Goal: Transaction & Acquisition: Purchase product/service

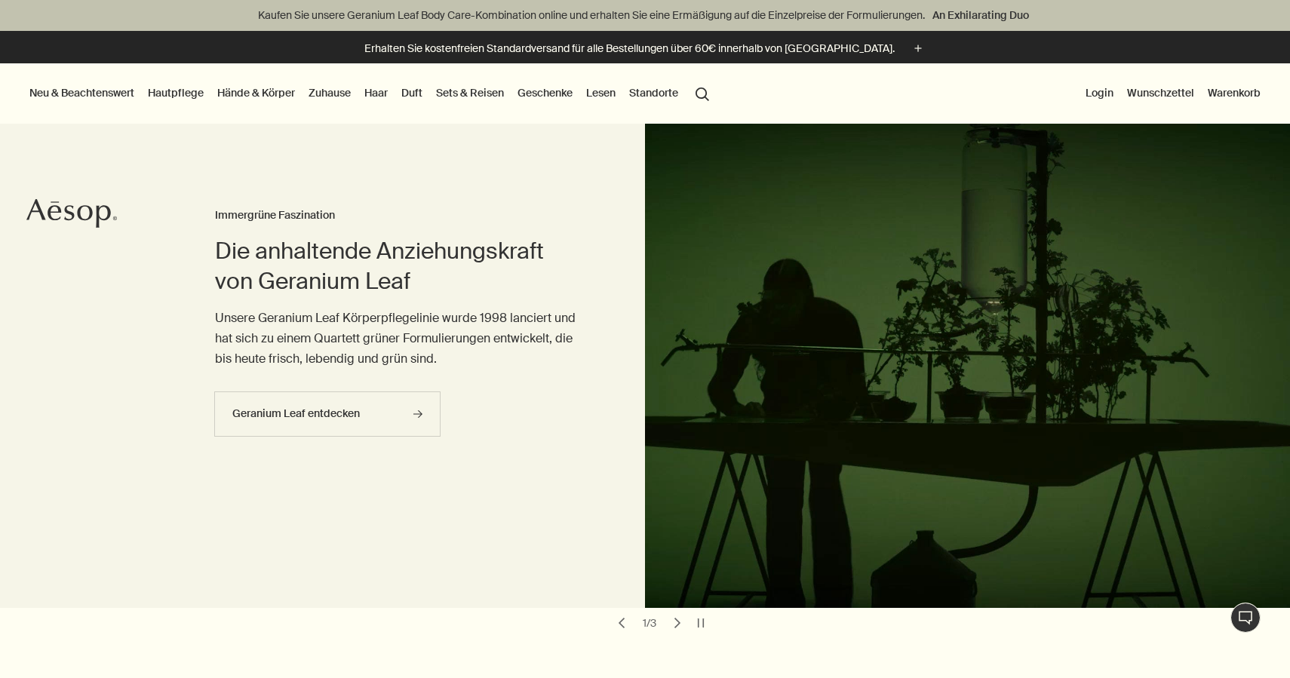
click at [379, 91] on link "Haar" at bounding box center [375, 93] width 29 height 20
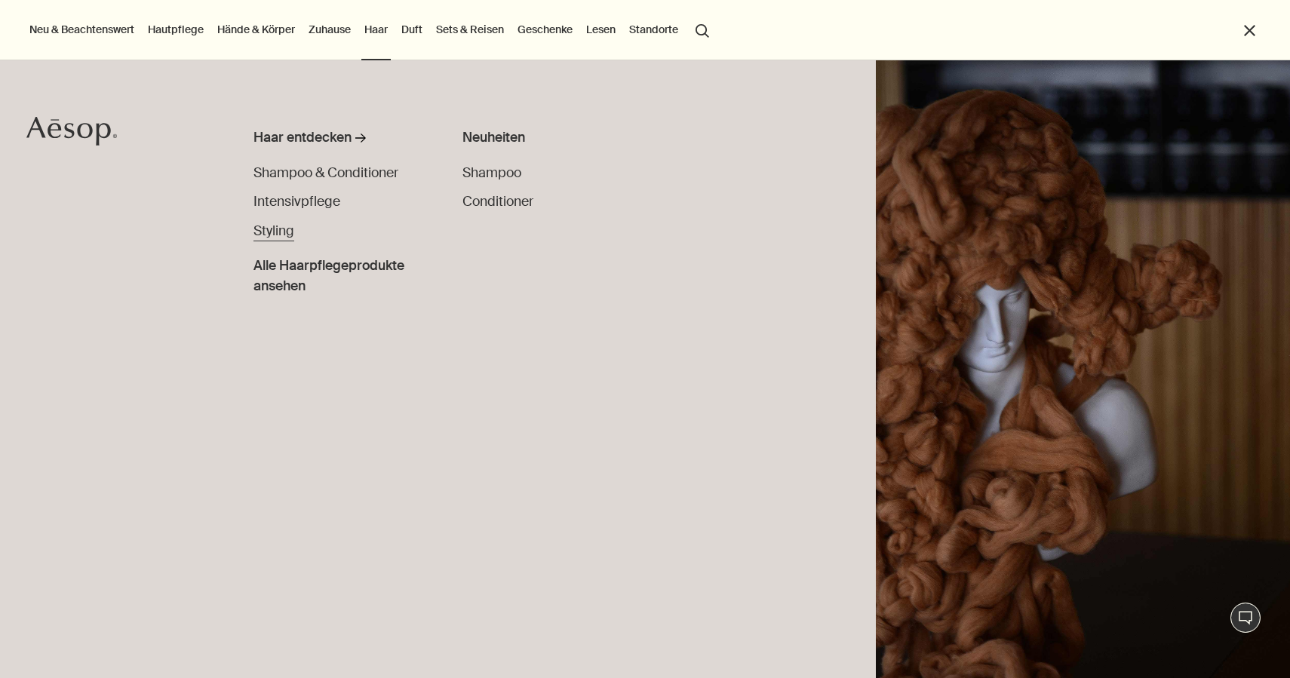
click at [277, 229] on span "Styling" at bounding box center [273, 230] width 41 height 17
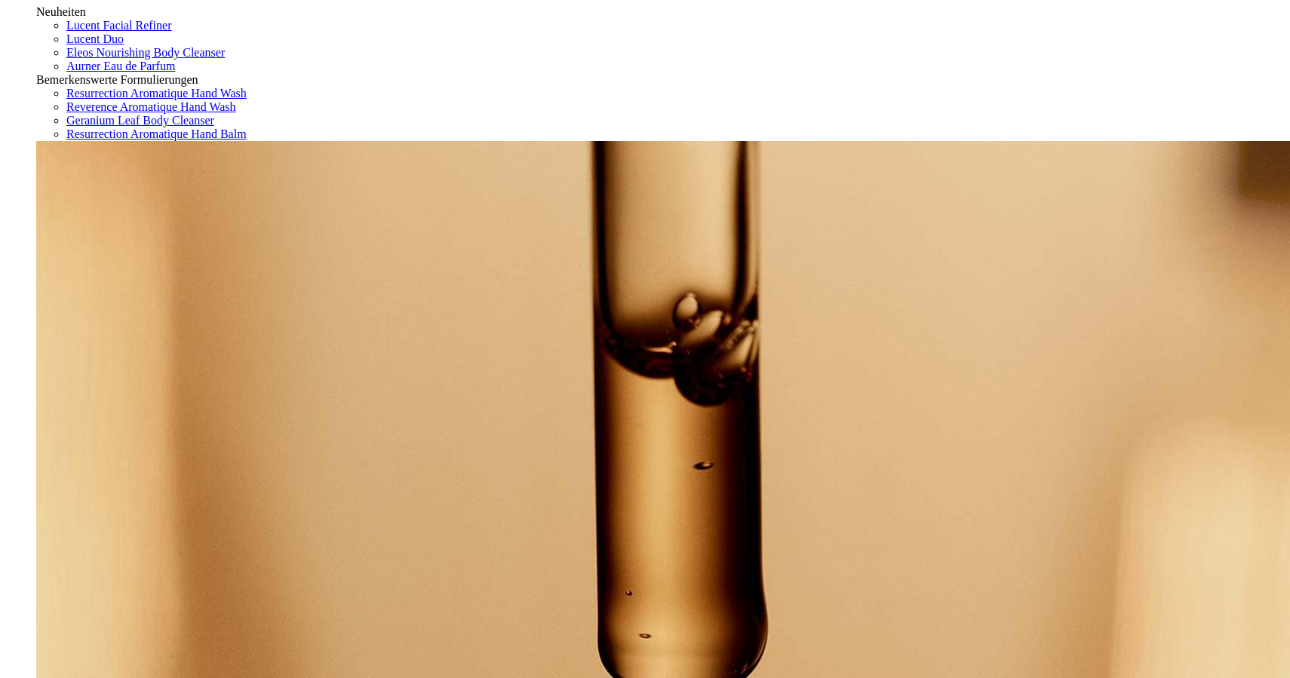
scroll to position [156, 0]
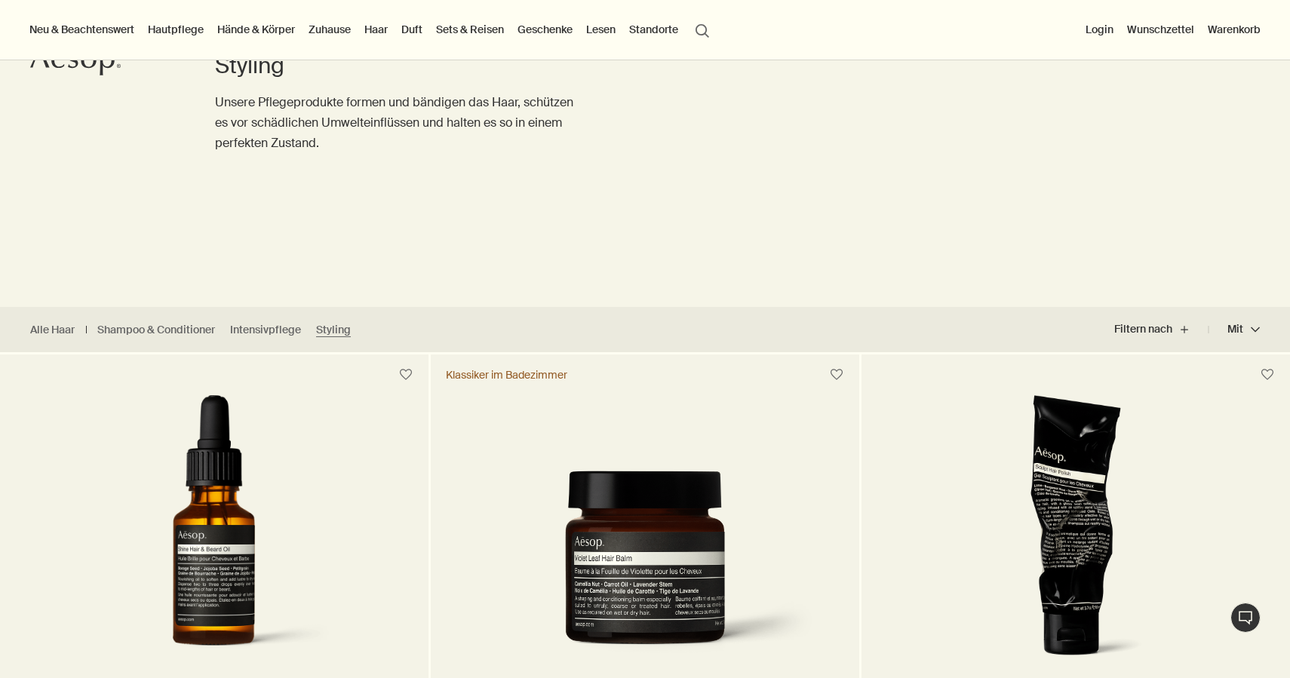
click at [383, 32] on link "Haar" at bounding box center [375, 30] width 29 height 20
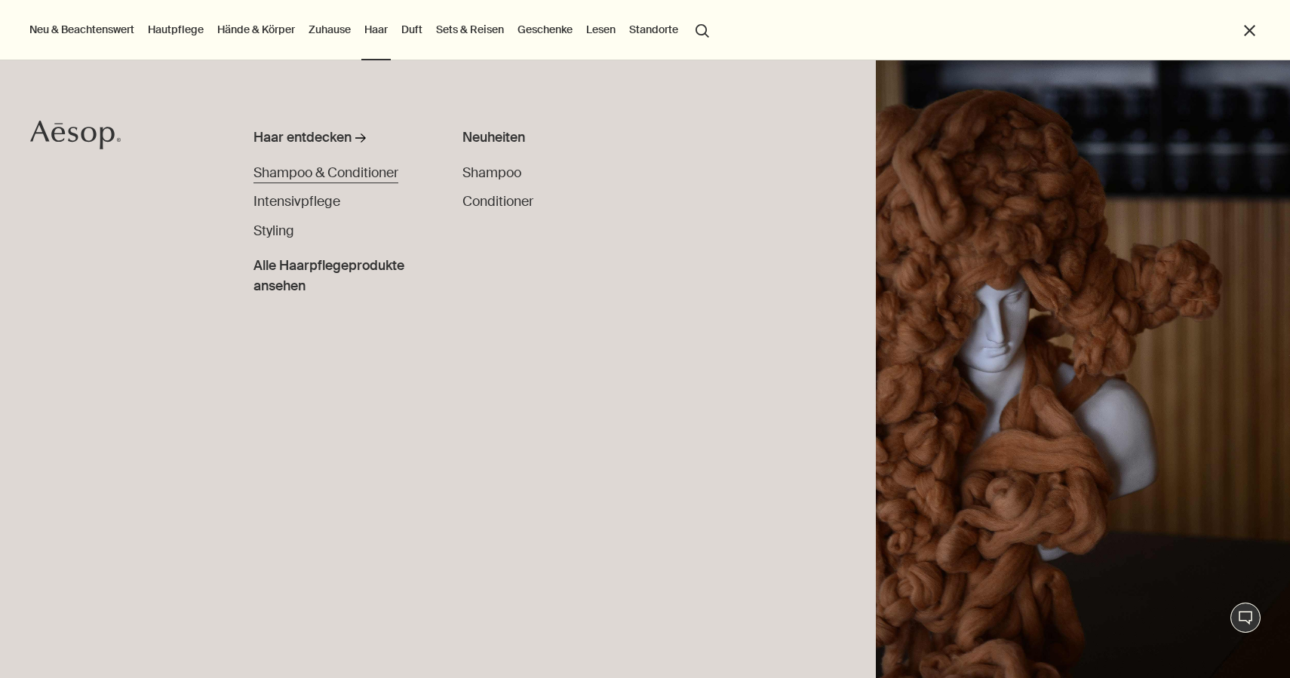
click at [304, 179] on span "Shampoo & Conditioner" at bounding box center [325, 172] width 145 height 17
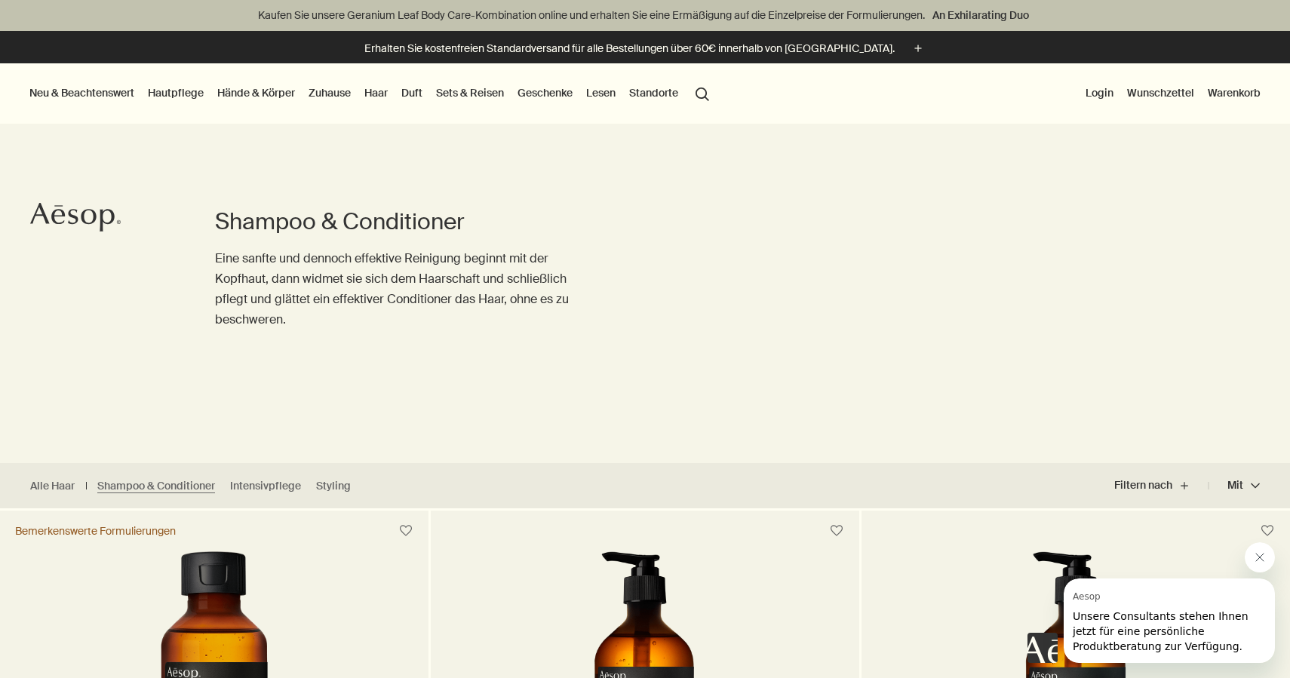
click at [420, 91] on link "Duft" at bounding box center [411, 93] width 27 height 20
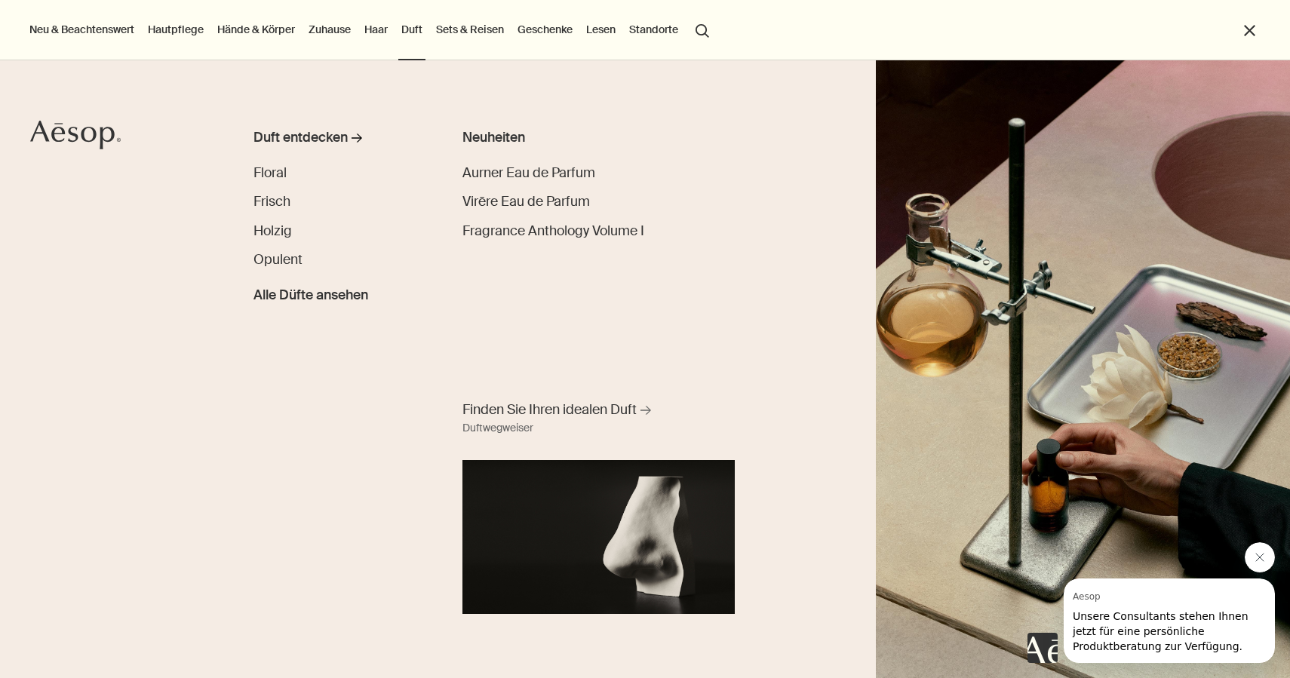
click at [186, 32] on link "Hautpflege" at bounding box center [176, 30] width 62 height 20
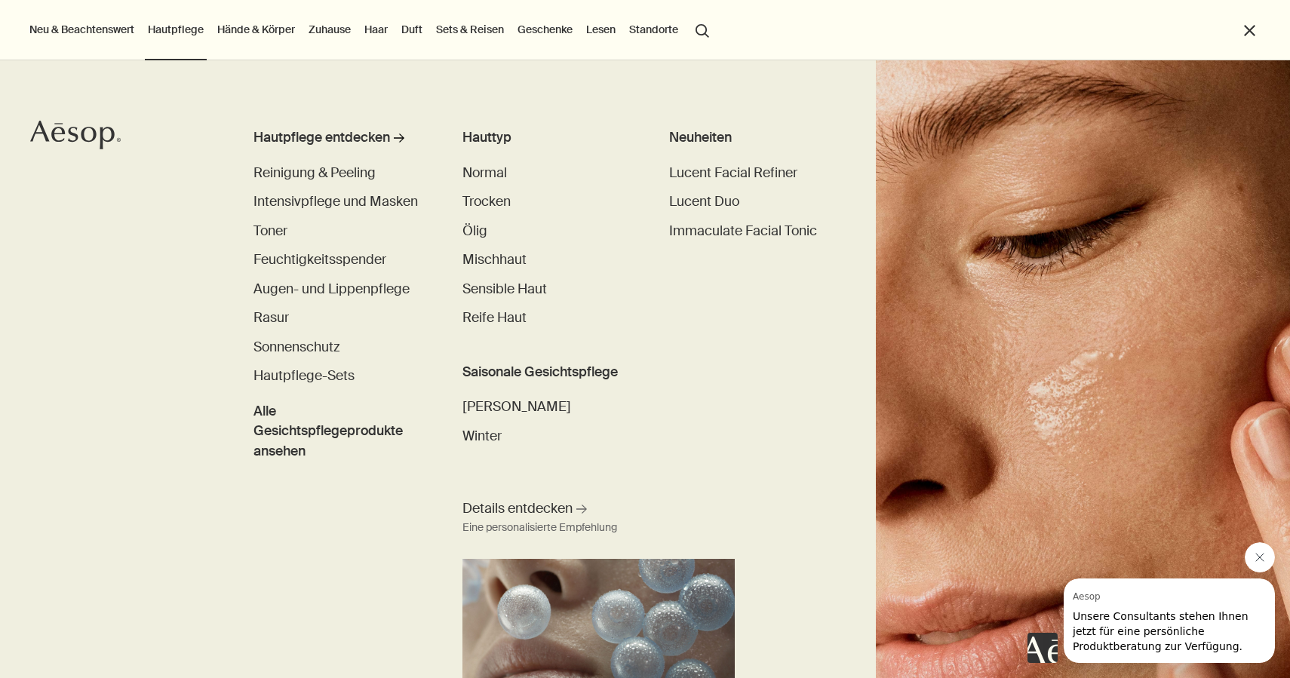
click at [228, 23] on link "Hände & Körper" at bounding box center [256, 30] width 84 height 20
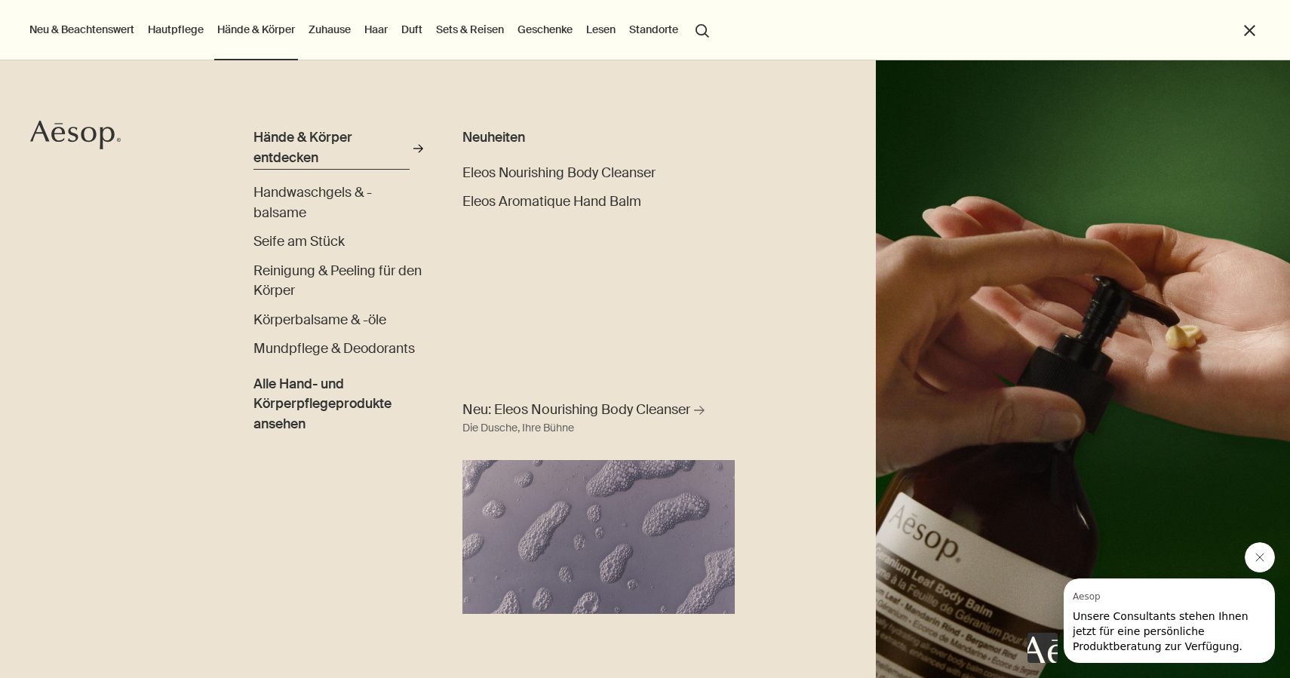
click at [300, 148] on div "Hände & Körper entdecken" at bounding box center [331, 148] width 156 height 40
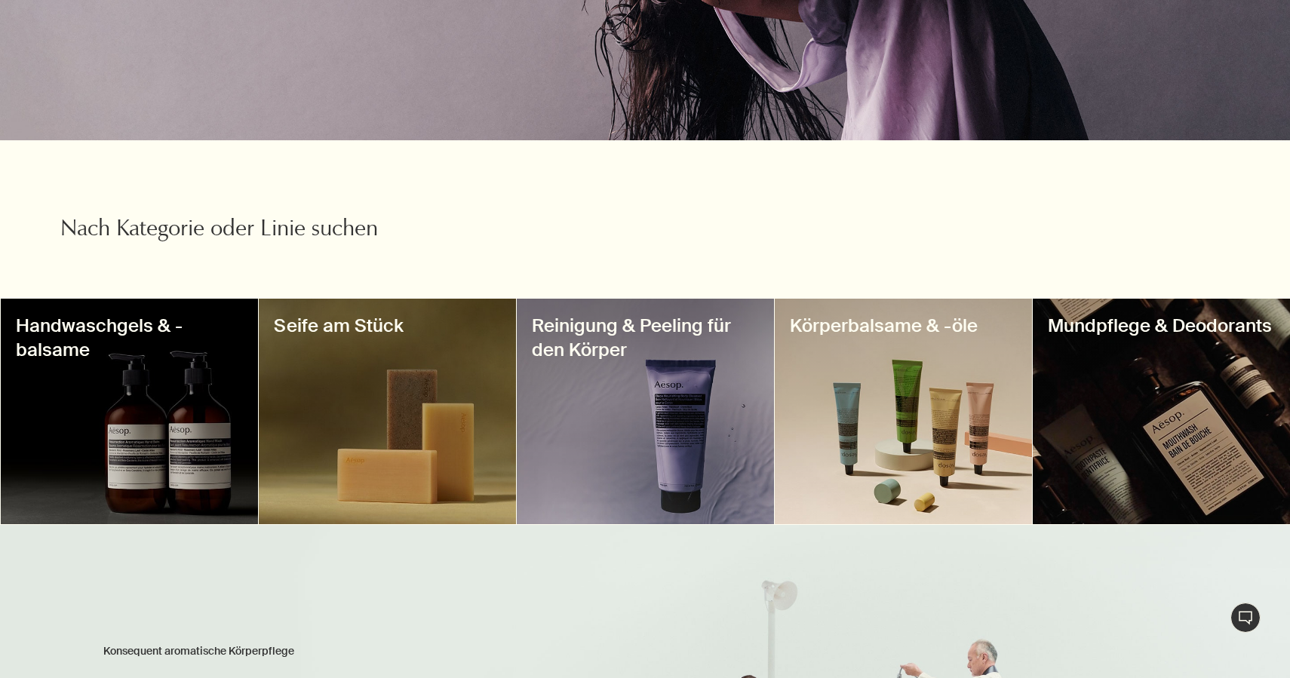
scroll to position [372, 0]
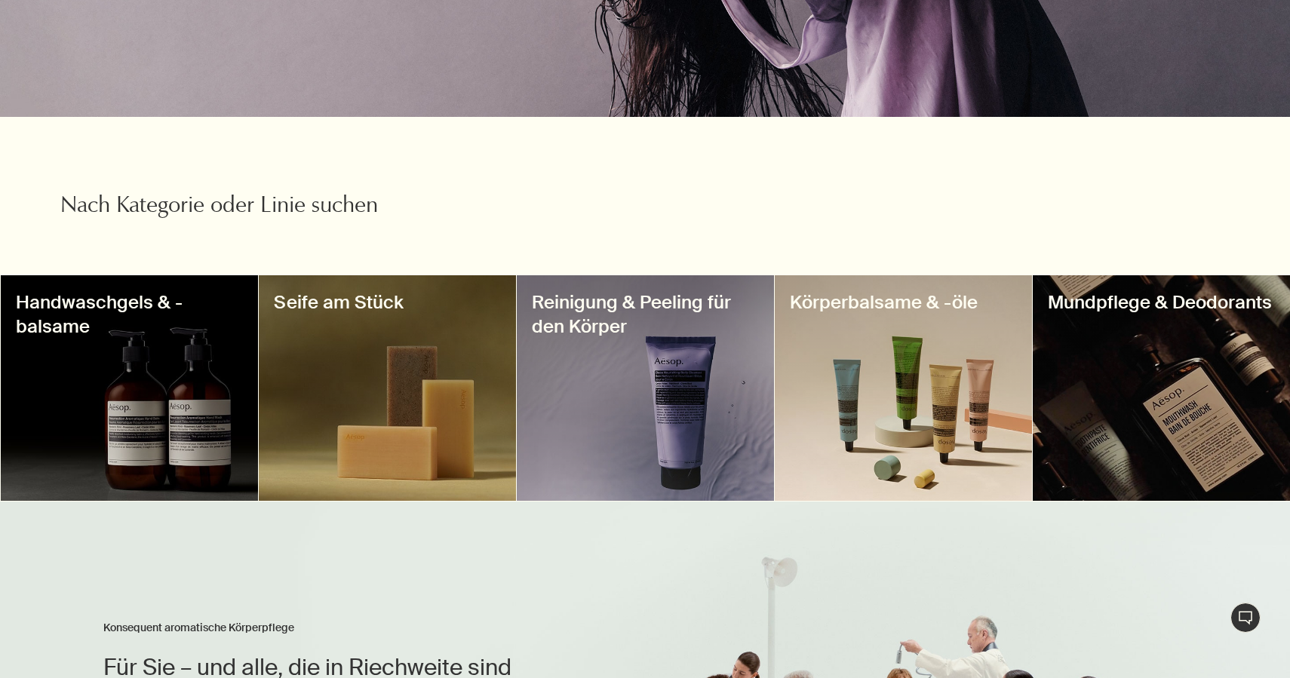
click at [146, 370] on div at bounding box center [129, 388] width 257 height 226
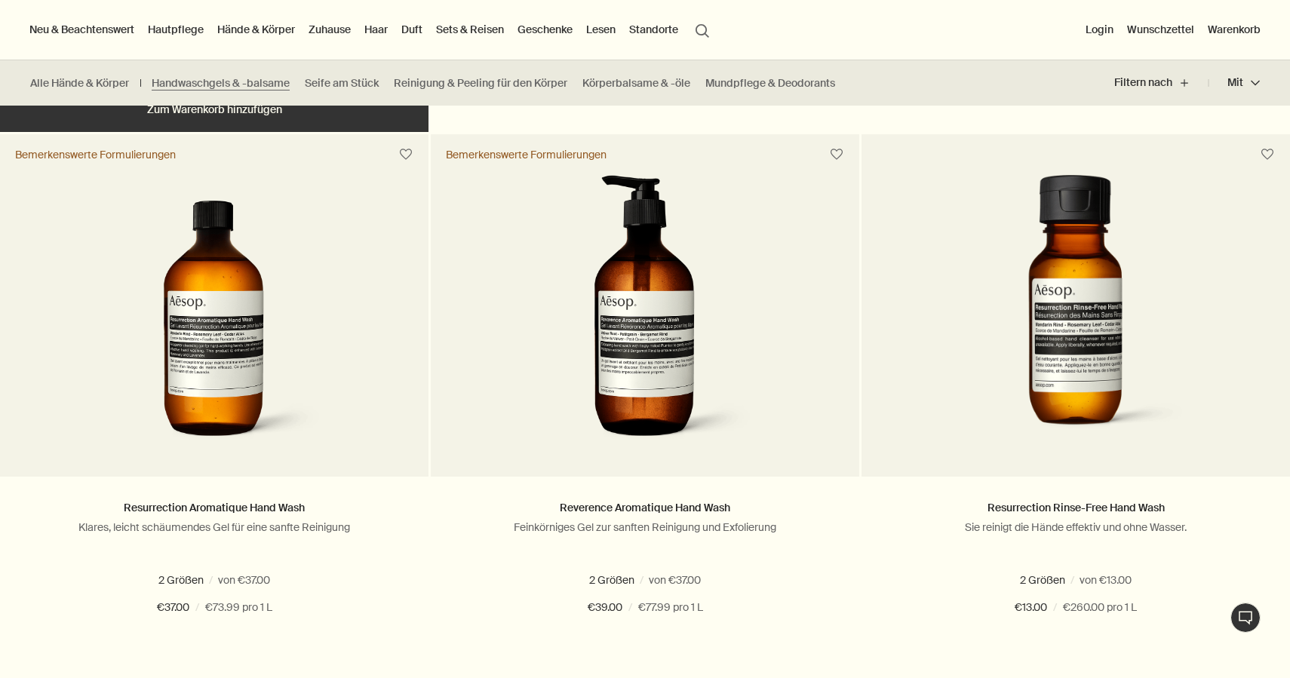
scroll to position [928, 0]
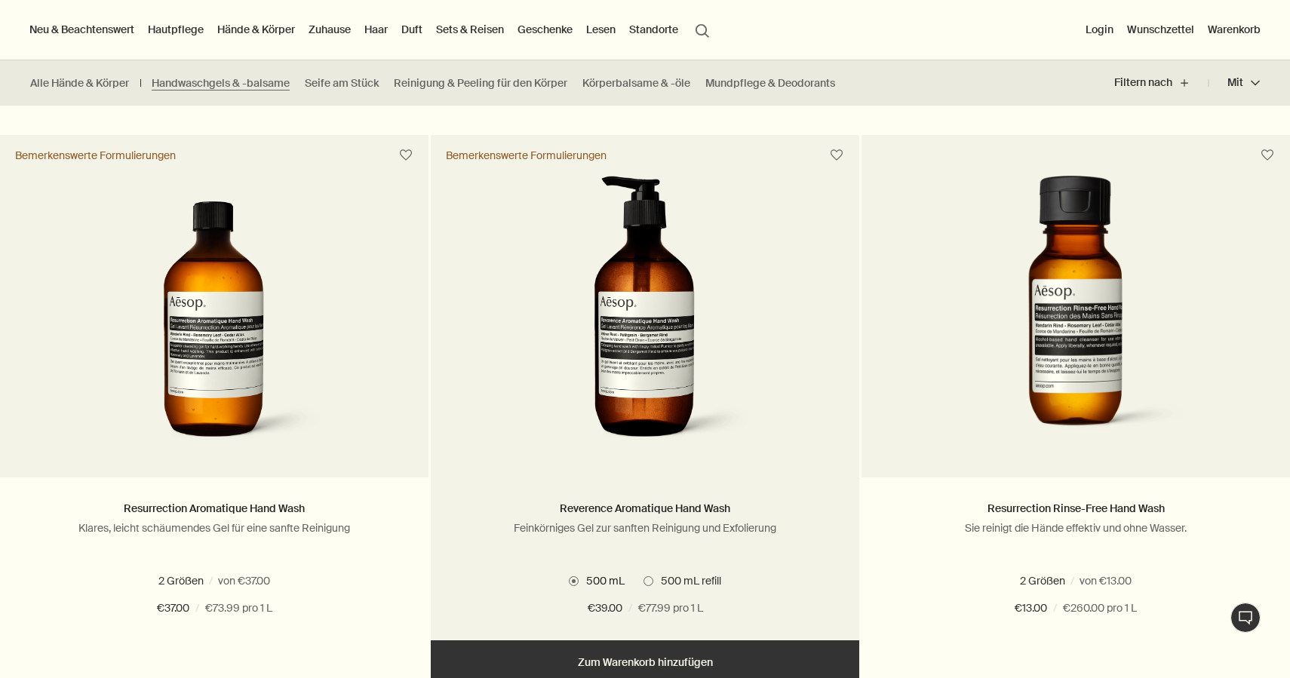
click at [648, 581] on span at bounding box center [648, 581] width 10 height 10
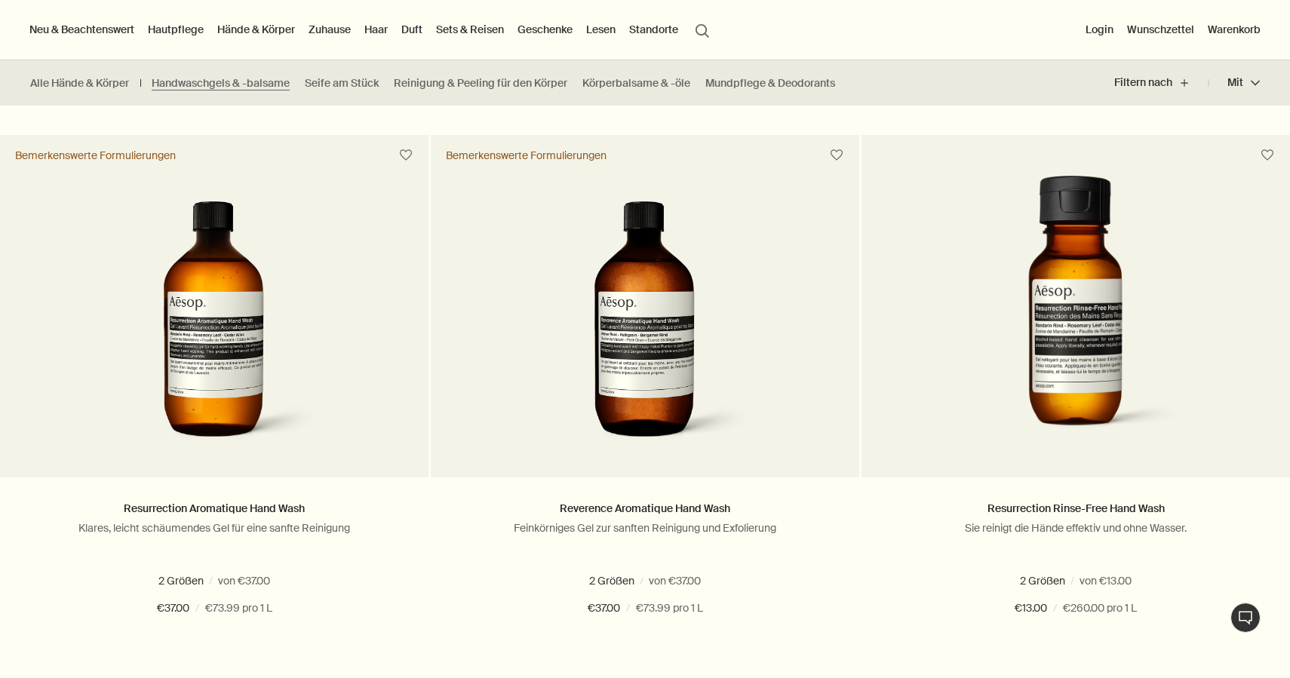
click at [275, 29] on link "Hände & Körper" at bounding box center [256, 30] width 84 height 20
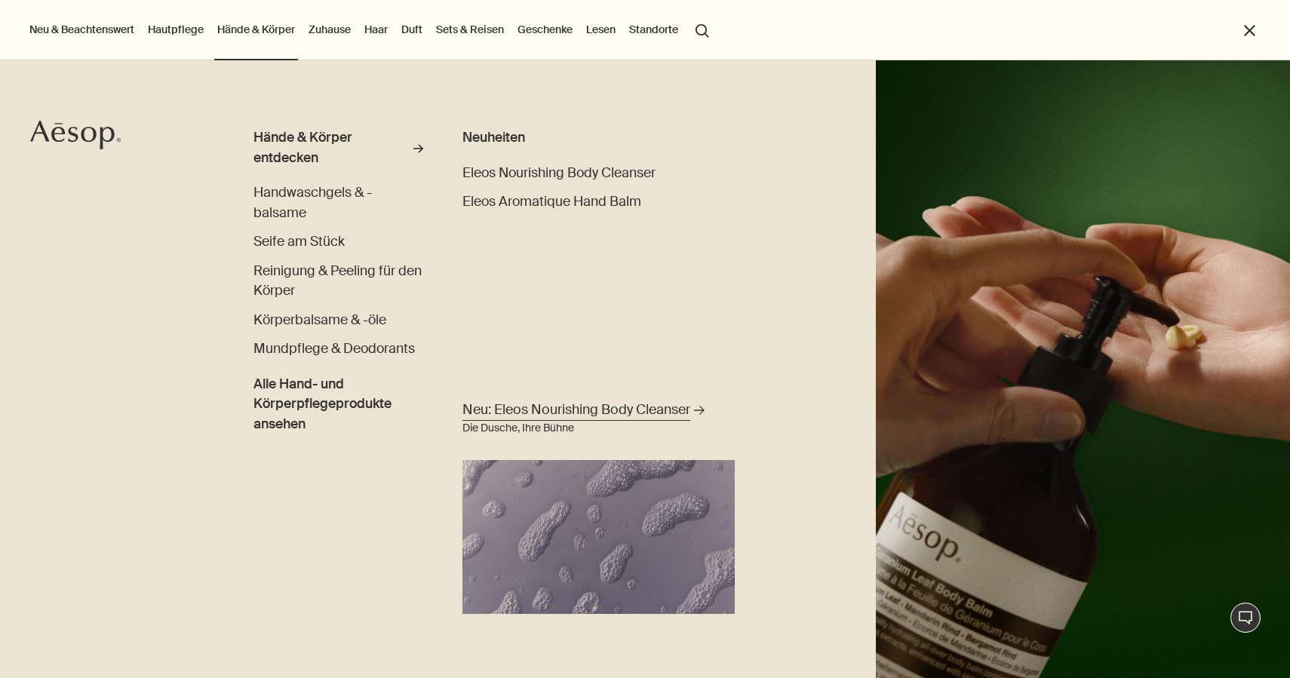
click at [588, 413] on span "Neu: Eleos Nourishing Body Cleanser" at bounding box center [576, 409] width 228 height 19
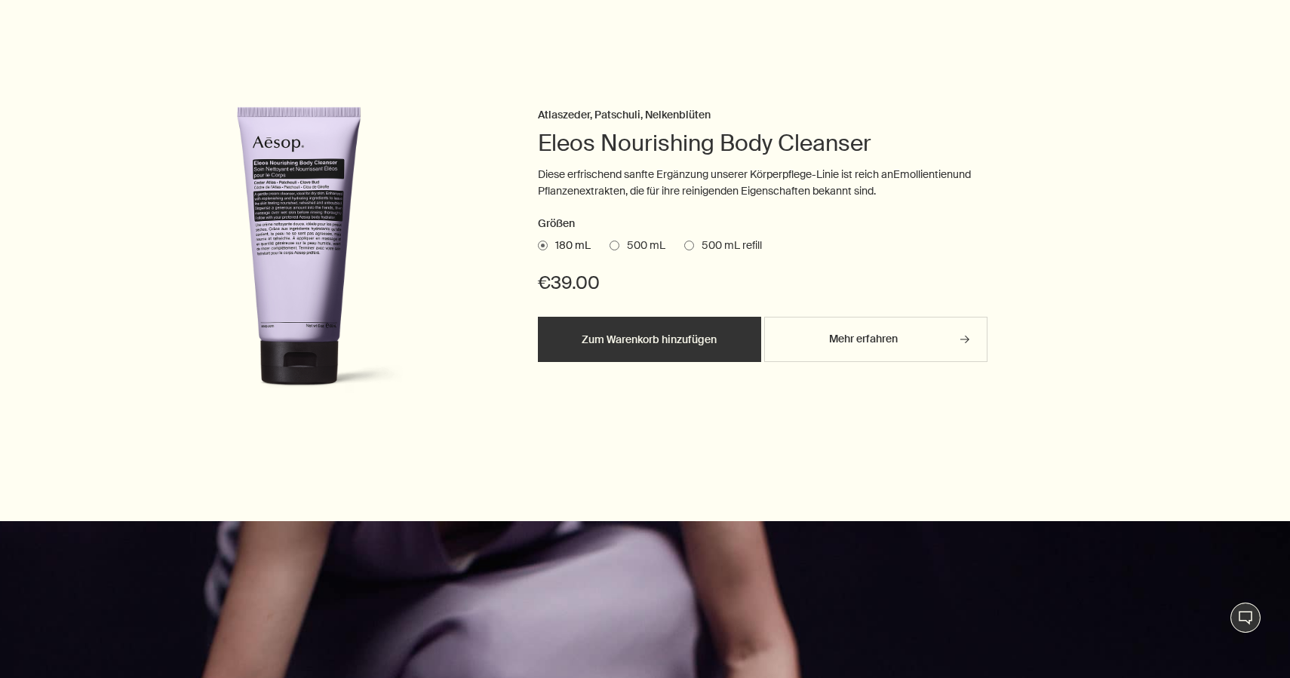
scroll to position [502, 0]
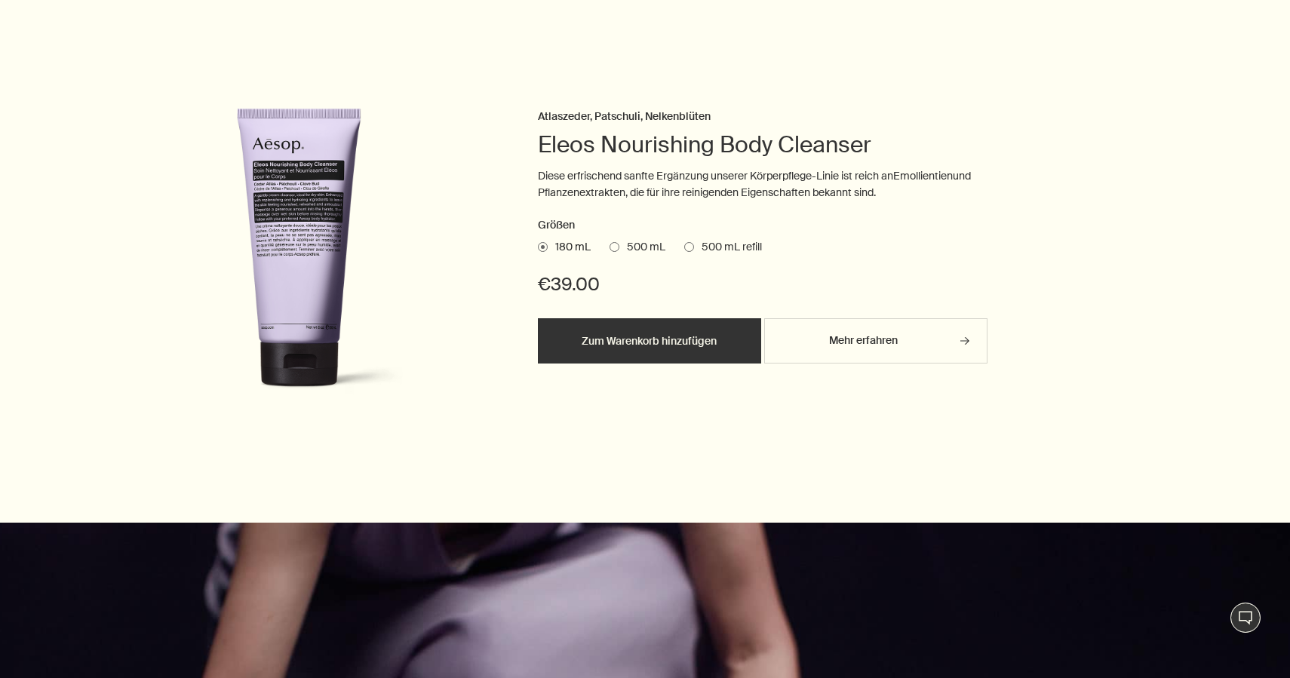
click at [613, 244] on span at bounding box center [614, 247] width 10 height 10
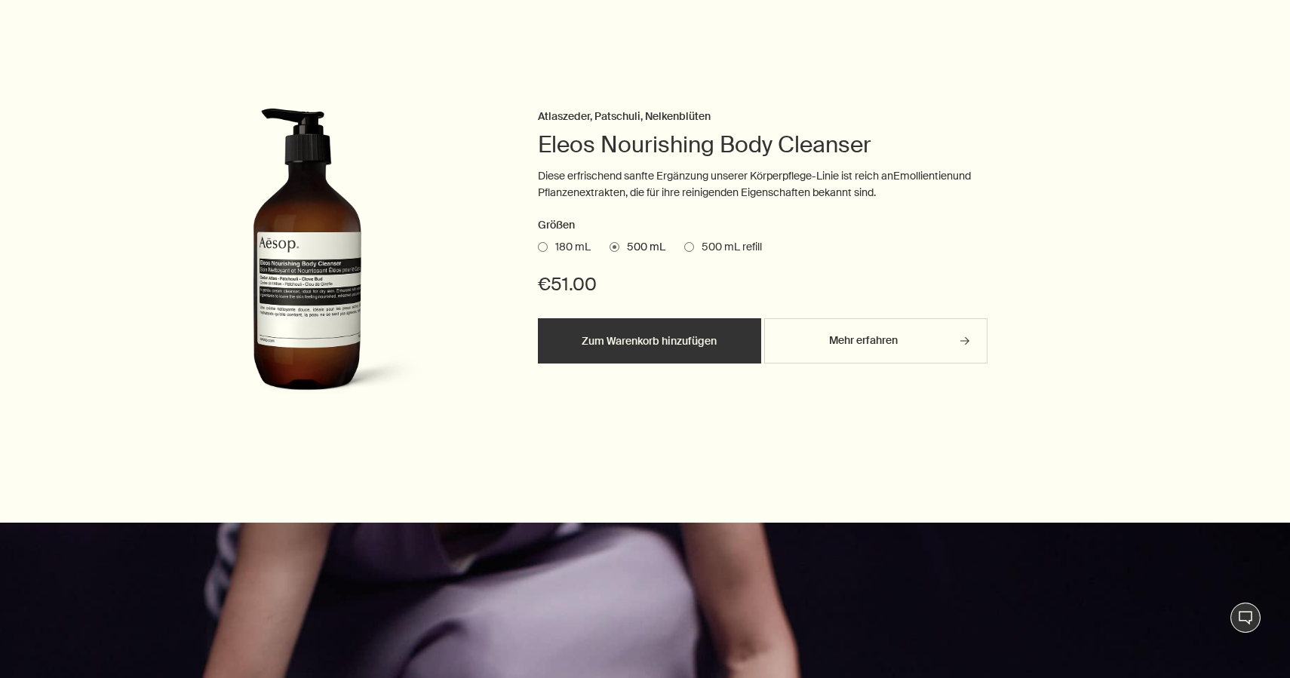
click at [685, 248] on span at bounding box center [689, 247] width 10 height 10
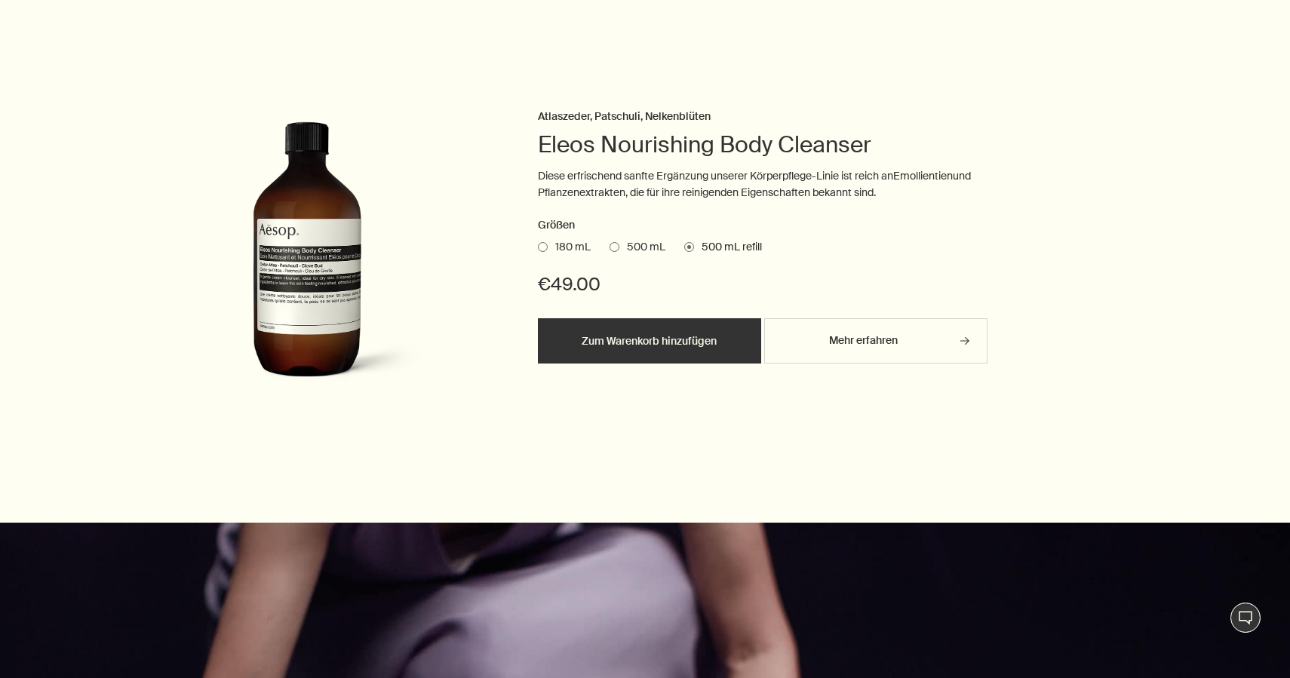
click at [615, 247] on span at bounding box center [614, 247] width 10 height 10
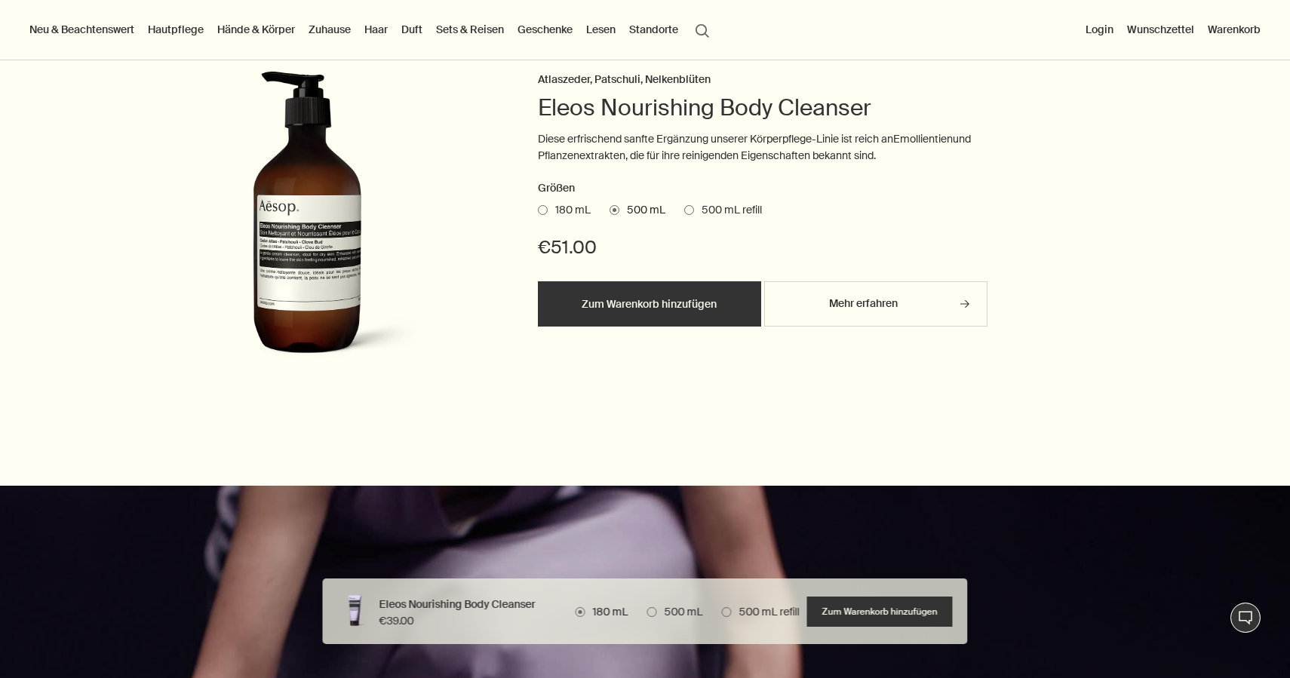
scroll to position [0, 0]
